Goal: Book appointment/travel/reservation

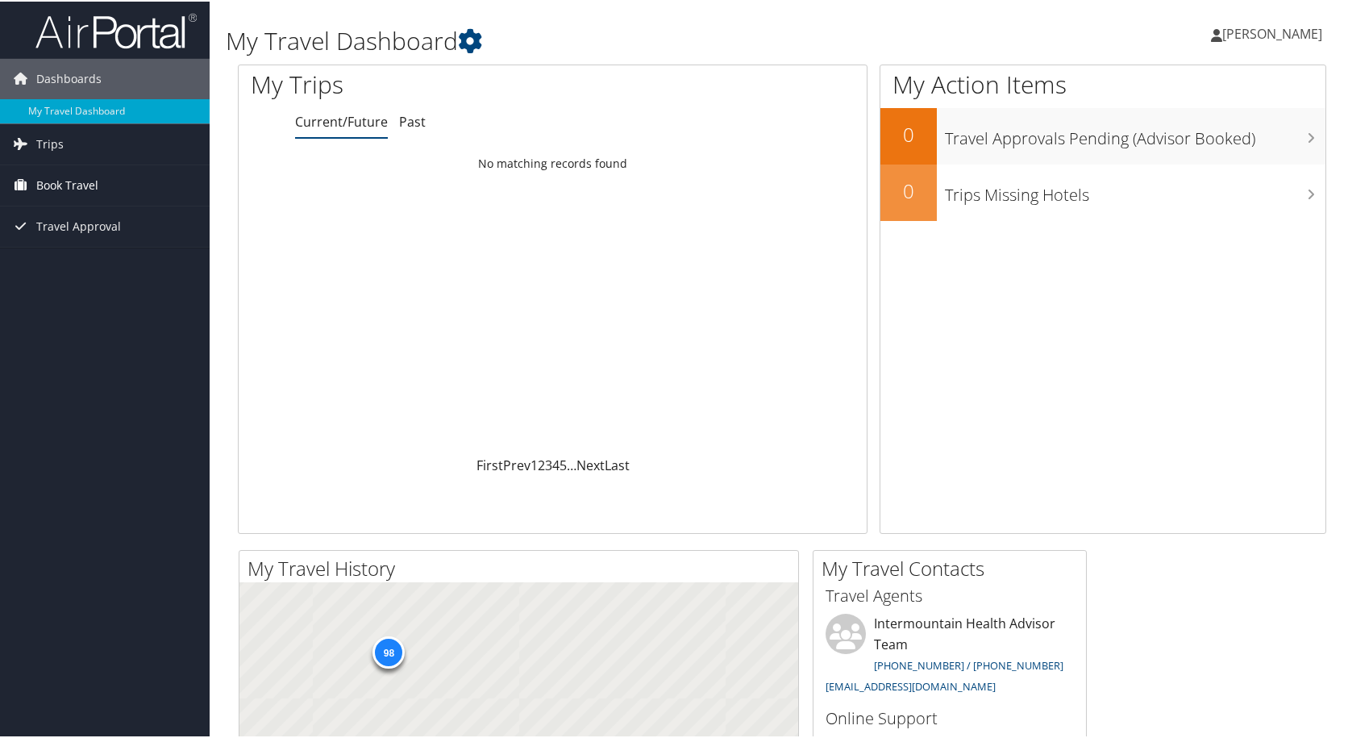
click at [65, 174] on span "Book Travel" at bounding box center [67, 184] width 62 height 40
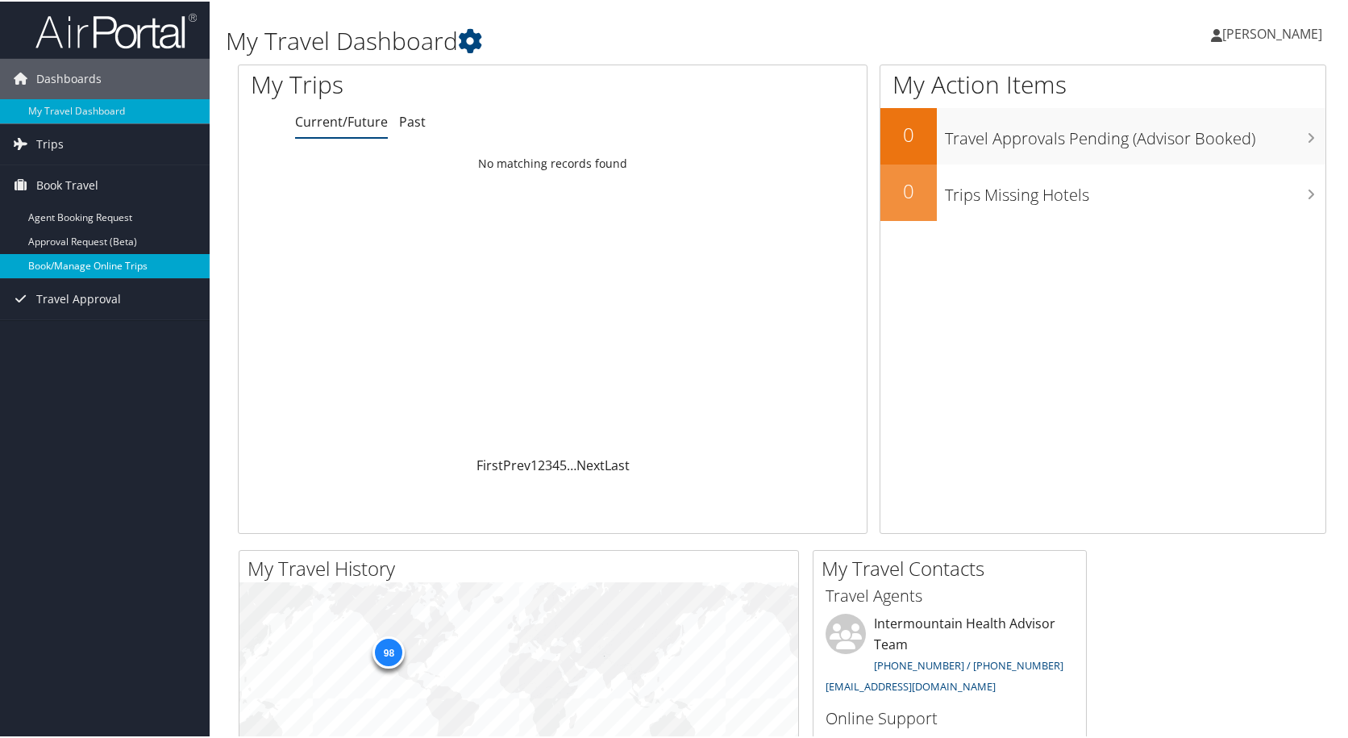
click at [89, 268] on link "Book/Manage Online Trips" at bounding box center [105, 264] width 210 height 24
